Goal: Task Accomplishment & Management: Use online tool/utility

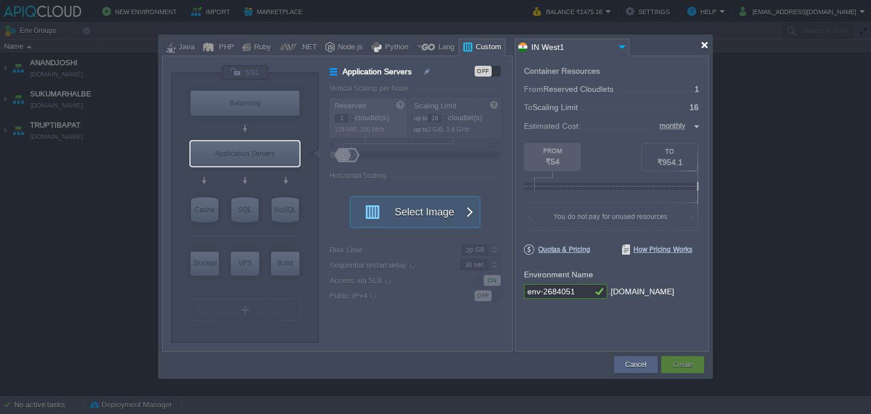
drag, startPoint x: 705, startPoint y: 44, endPoint x: 696, endPoint y: 50, distance: 10.9
click at [705, 44] on div at bounding box center [704, 45] width 9 height 9
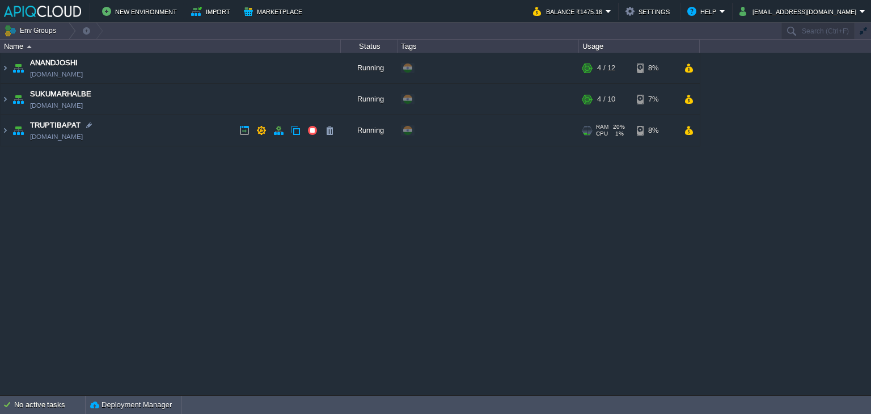
click at [170, 128] on td "TRUPTIBAPAT [DOMAIN_NAME]" at bounding box center [171, 130] width 340 height 31
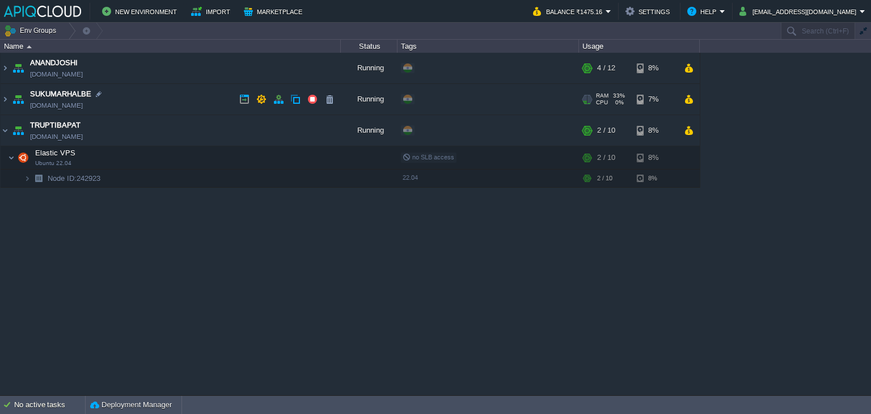
click at [177, 98] on td "SUKUMARHALBE [DOMAIN_NAME]" at bounding box center [171, 99] width 340 height 31
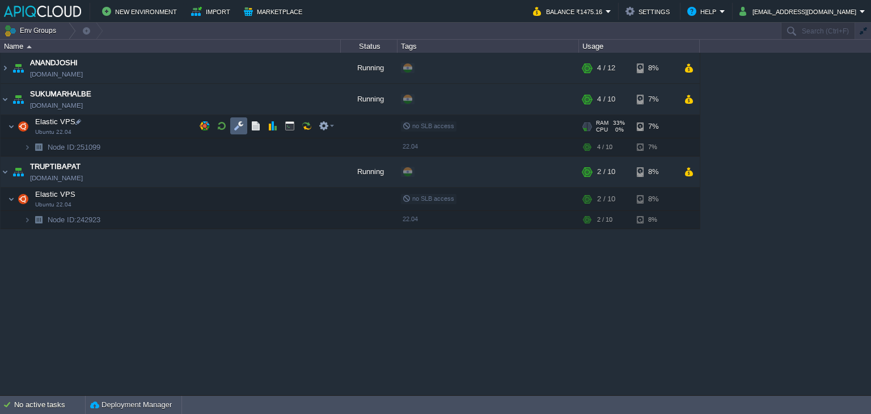
click at [239, 124] on button "button" at bounding box center [239, 126] width 10 height 10
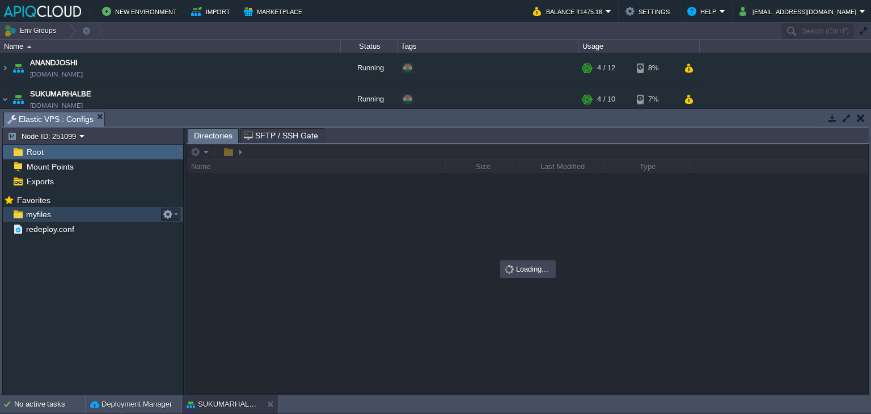
click at [48, 213] on span "myfiles" at bounding box center [38, 214] width 29 height 10
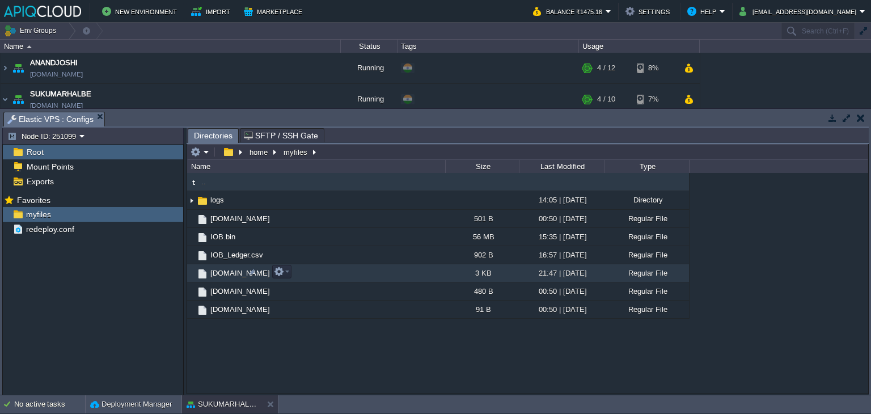
click at [224, 270] on span "[DOMAIN_NAME]" at bounding box center [240, 273] width 63 height 10
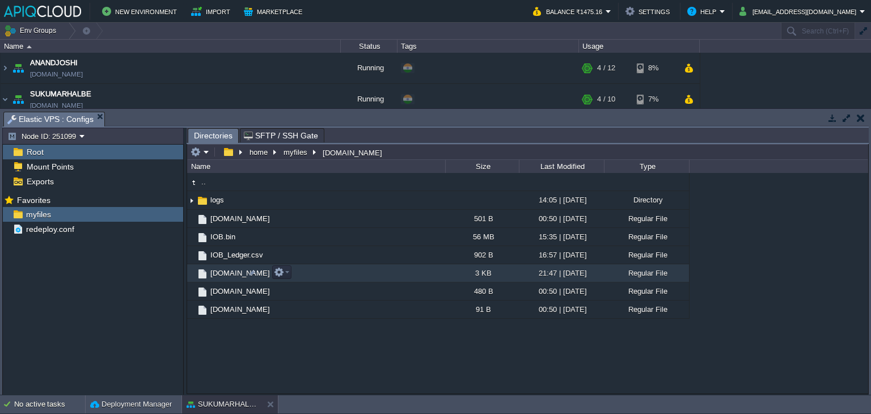
click at [226, 270] on span "[DOMAIN_NAME]" at bounding box center [240, 273] width 63 height 10
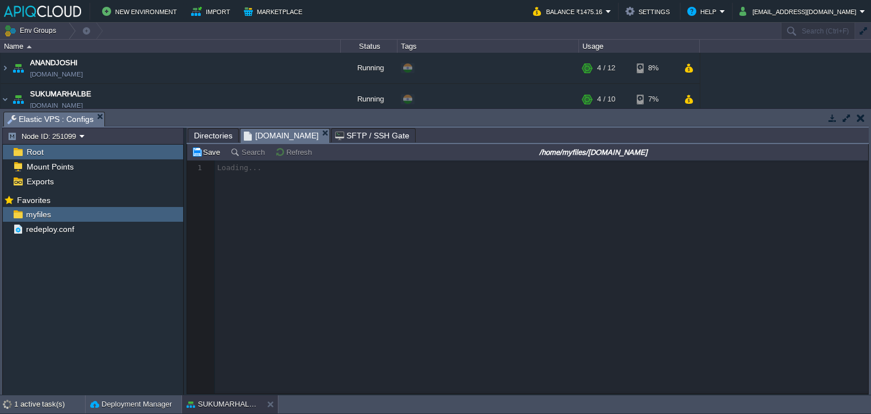
scroll to position [3, 0]
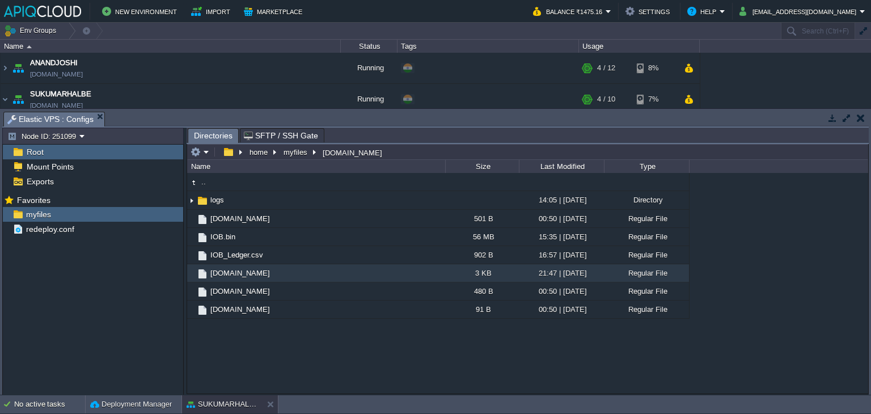
click at [859, 117] on button "button" at bounding box center [861, 118] width 8 height 10
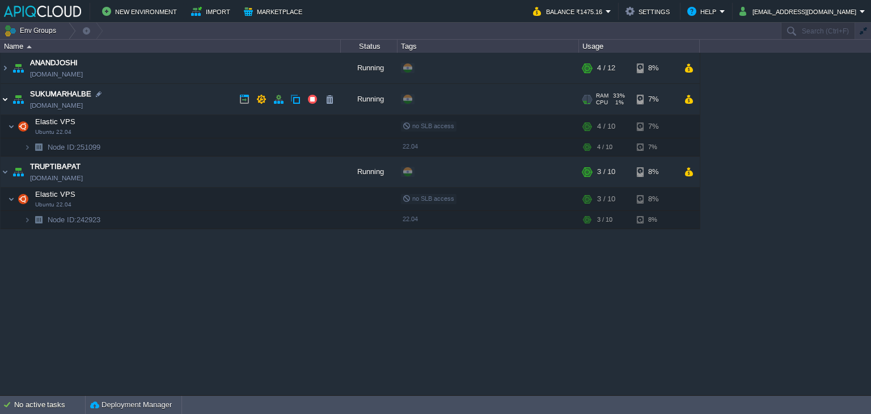
click at [5, 102] on img at bounding box center [5, 99] width 9 height 31
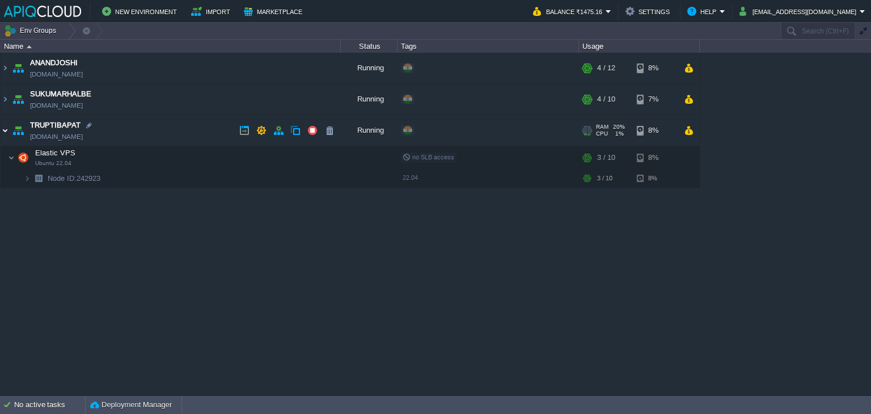
click at [7, 129] on img at bounding box center [5, 130] width 9 height 31
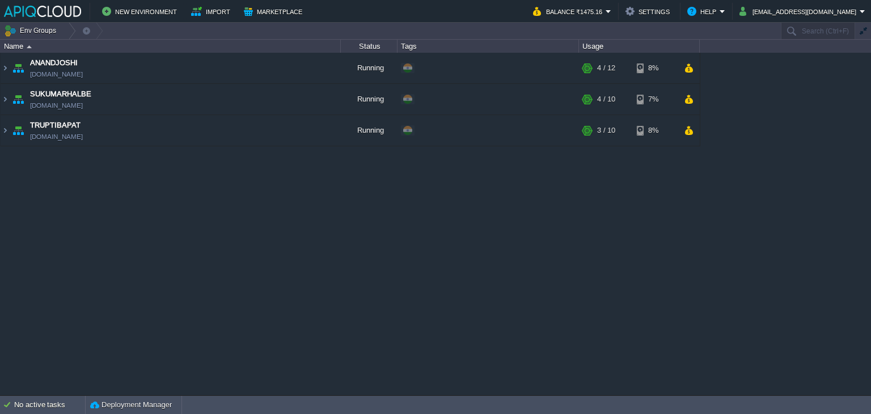
click at [179, 247] on div "ANANDJOSHI [DOMAIN_NAME] Running + Add to Env Group RAM 28% CPU 1% 4 / 12 8% SU…" at bounding box center [435, 224] width 871 height 343
